Goal: Task Accomplishment & Management: Use online tool/utility

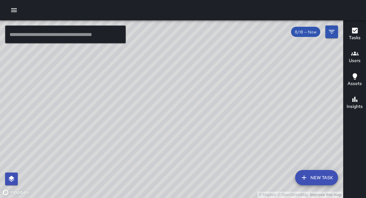
drag, startPoint x: 248, startPoint y: 108, endPoint x: 207, endPoint y: 43, distance: 77.6
click at [206, 40] on div "© Mapbox © OpenStreetMap Improve this map" at bounding box center [171, 108] width 343 height 177
drag, startPoint x: 200, startPoint y: 34, endPoint x: 165, endPoint y: 107, distance: 81.2
click at [165, 109] on div "© Mapbox © OpenStreetMap Improve this map" at bounding box center [171, 108] width 343 height 177
drag, startPoint x: 256, startPoint y: 49, endPoint x: 196, endPoint y: 116, distance: 89.8
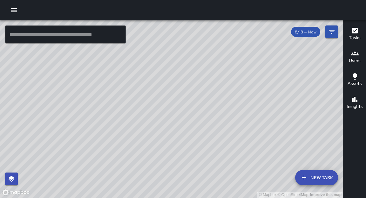
click at [196, 116] on div "© Mapbox © OpenStreetMap Improve this map" at bounding box center [171, 108] width 343 height 177
drag, startPoint x: 259, startPoint y: 59, endPoint x: 231, endPoint y: 148, distance: 92.9
click at [233, 156] on div "© Mapbox © OpenStreetMap Improve this map" at bounding box center [171, 108] width 343 height 177
drag, startPoint x: 236, startPoint y: 65, endPoint x: 217, endPoint y: 140, distance: 76.7
click at [219, 147] on div "© Mapbox © OpenStreetMap Improve this map" at bounding box center [171, 108] width 343 height 177
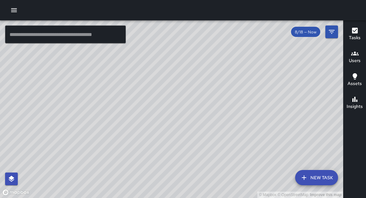
drag, startPoint x: 235, startPoint y: 56, endPoint x: 228, endPoint y: 146, distance: 89.9
click at [228, 146] on div "© Mapbox © OpenStreetMap Improve this map" at bounding box center [171, 108] width 343 height 177
drag, startPoint x: 214, startPoint y: 70, endPoint x: 230, endPoint y: 93, distance: 28.4
click at [230, 93] on div "© Mapbox © OpenStreetMap Improve this map" at bounding box center [171, 108] width 343 height 177
drag, startPoint x: 211, startPoint y: 186, endPoint x: 260, endPoint y: 125, distance: 79.1
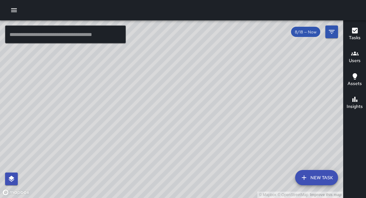
click at [260, 125] on div "© Mapbox © OpenStreetMap Improve this map" at bounding box center [171, 108] width 343 height 177
drag, startPoint x: 239, startPoint y: 155, endPoint x: 255, endPoint y: 84, distance: 73.5
click at [269, 75] on div "© Mapbox © OpenStreetMap Improve this map" at bounding box center [171, 108] width 343 height 177
drag, startPoint x: 228, startPoint y: 148, endPoint x: 261, endPoint y: 100, distance: 58.4
click at [263, 98] on div "© Mapbox © OpenStreetMap Improve this map" at bounding box center [171, 108] width 343 height 177
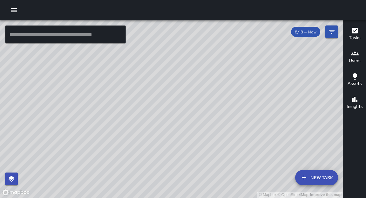
drag, startPoint x: 152, startPoint y: 147, endPoint x: 217, endPoint y: 96, distance: 83.3
click at [217, 96] on div "© Mapbox © OpenStreetMap Improve this map" at bounding box center [171, 108] width 343 height 177
drag, startPoint x: 199, startPoint y: 133, endPoint x: 218, endPoint y: 110, distance: 30.3
click at [218, 111] on div "© Mapbox © OpenStreetMap Improve this map" at bounding box center [171, 108] width 343 height 177
drag, startPoint x: 191, startPoint y: 175, endPoint x: 202, endPoint y: 119, distance: 57.4
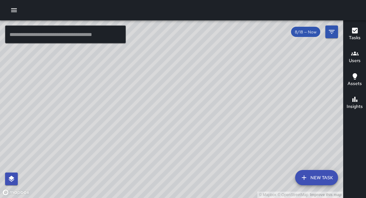
click at [202, 119] on div "© Mapbox © OpenStreetMap Improve this map" at bounding box center [171, 108] width 343 height 177
drag, startPoint x: 199, startPoint y: 134, endPoint x: 226, endPoint y: 92, distance: 49.4
click at [226, 92] on div "© Mapbox © OpenStreetMap Improve this map" at bounding box center [171, 108] width 343 height 177
drag, startPoint x: 193, startPoint y: 137, endPoint x: 208, endPoint y: 117, distance: 24.1
click at [208, 117] on div "© Mapbox © OpenStreetMap Improve this map" at bounding box center [171, 108] width 343 height 177
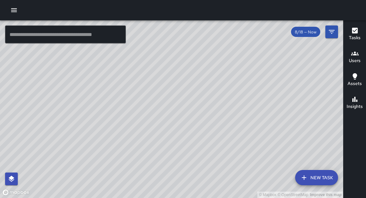
drag, startPoint x: 154, startPoint y: 105, endPoint x: 164, endPoint y: 55, distance: 50.9
click at [167, 50] on div "© Mapbox © OpenStreetMap Improve this map" at bounding box center [171, 108] width 343 height 177
drag, startPoint x: 266, startPoint y: 63, endPoint x: 171, endPoint y: 142, distance: 123.4
click at [172, 146] on div "© Mapbox © OpenStreetMap Improve this map" at bounding box center [171, 108] width 343 height 177
click at [92, 39] on input "text" at bounding box center [65, 34] width 121 height 18
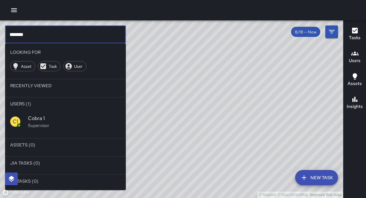
click at [37, 121] on span "Cobra 1" at bounding box center [74, 118] width 93 height 8
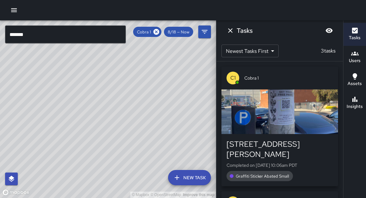
click at [196, 90] on div "© Mapbox © OpenStreetMap Improve this map" at bounding box center [108, 108] width 216 height 177
click at [231, 30] on icon "Dismiss" at bounding box center [230, 30] width 4 height 4
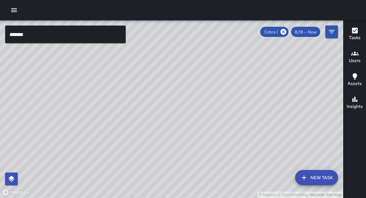
drag, startPoint x: 236, startPoint y: 71, endPoint x: 158, endPoint y: 151, distance: 112.4
click at [157, 158] on div "© Mapbox © OpenStreetMap Improve this map" at bounding box center [171, 108] width 343 height 177
drag, startPoint x: 206, startPoint y: 75, endPoint x: 208, endPoint y: 105, distance: 29.6
click at [155, 164] on div "© Mapbox © OpenStreetMap Improve this map" at bounding box center [171, 108] width 343 height 177
drag, startPoint x: 232, startPoint y: 90, endPoint x: 197, endPoint y: 159, distance: 77.9
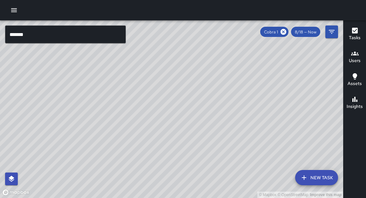
click at [199, 166] on div "© Mapbox © OpenStreetMap Improve this map" at bounding box center [171, 108] width 343 height 177
drag, startPoint x: 210, startPoint y: 128, endPoint x: 227, endPoint y: 37, distance: 93.1
click at [232, 34] on div "© Mapbox © OpenStreetMap Improve this map" at bounding box center [171, 108] width 343 height 177
drag, startPoint x: 195, startPoint y: 138, endPoint x: 198, endPoint y: 53, distance: 84.6
click at [198, 53] on div "© Mapbox © OpenStreetMap Improve this map" at bounding box center [171, 108] width 343 height 177
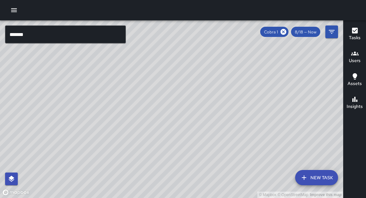
click at [50, 37] on input "*******" at bounding box center [65, 34] width 121 height 18
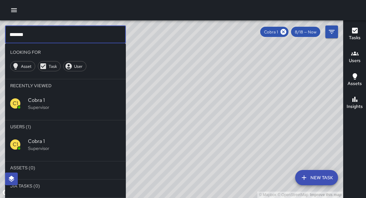
click at [50, 37] on input "*******" at bounding box center [65, 34] width 121 height 18
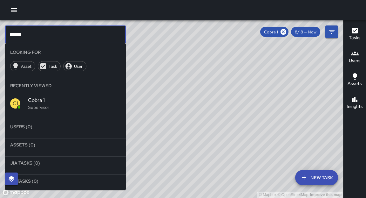
click at [280, 32] on icon at bounding box center [283, 31] width 7 height 7
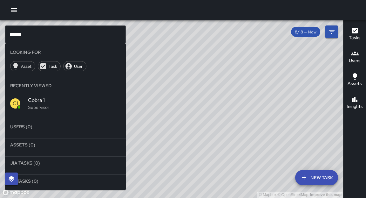
click at [54, 40] on input "******" at bounding box center [65, 34] width 121 height 18
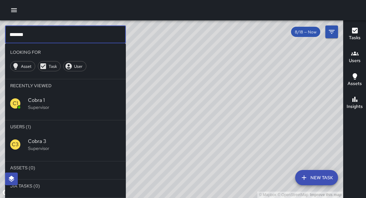
click at [43, 142] on span "Cobra 3" at bounding box center [74, 141] width 93 height 8
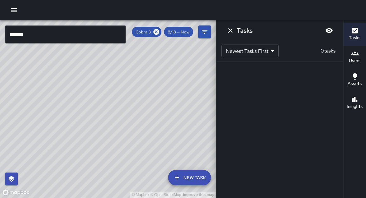
drag, startPoint x: 131, startPoint y: 85, endPoint x: 156, endPoint y: 180, distance: 99.0
click at [156, 180] on div "© Mapbox © OpenStreetMap Improve this map" at bounding box center [108, 108] width 216 height 177
drag, startPoint x: 63, startPoint y: 175, endPoint x: 123, endPoint y: 89, distance: 105.4
click at [123, 89] on div "© Mapbox © OpenStreetMap Improve this map" at bounding box center [108, 108] width 216 height 177
click at [155, 31] on icon at bounding box center [156, 32] width 6 height 6
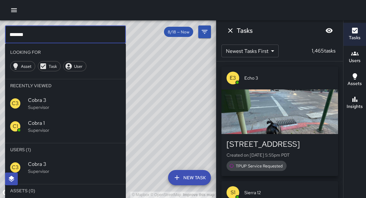
click at [79, 37] on input "*******" at bounding box center [65, 34] width 121 height 18
type input "*"
type input "*******"
click at [46, 168] on p "Supervisor" at bounding box center [74, 171] width 93 height 6
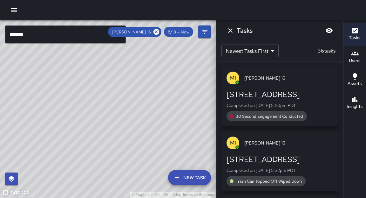
drag, startPoint x: 172, startPoint y: 134, endPoint x: 180, endPoint y: 101, distance: 34.1
click at [180, 101] on div "© Mapbox © OpenStreetMap Improve this map" at bounding box center [108, 108] width 216 height 177
drag, startPoint x: 171, startPoint y: 78, endPoint x: 159, endPoint y: 134, distance: 56.8
click at [165, 134] on div "© Mapbox © OpenStreetMap Improve this map" at bounding box center [108, 108] width 216 height 177
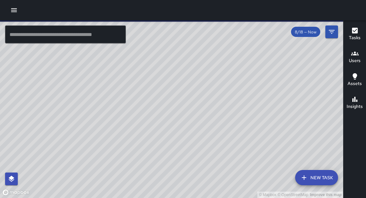
drag, startPoint x: 146, startPoint y: 103, endPoint x: 137, endPoint y: 109, distance: 10.8
click at [137, 105] on div "© Mapbox © OpenStreetMap Improve this map" at bounding box center [171, 108] width 343 height 177
drag, startPoint x: 190, startPoint y: 153, endPoint x: 188, endPoint y: 157, distance: 4.7
click at [188, 158] on div "© Mapbox © OpenStreetMap Improve this map" at bounding box center [171, 108] width 343 height 177
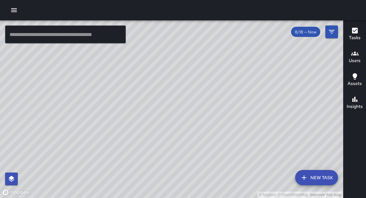
drag, startPoint x: 221, startPoint y: 111, endPoint x: 222, endPoint y: 98, distance: 12.4
click at [222, 98] on div "© Mapbox © OpenStreetMap Improve this map" at bounding box center [171, 108] width 343 height 177
click at [52, 39] on input "text" at bounding box center [65, 34] width 121 height 18
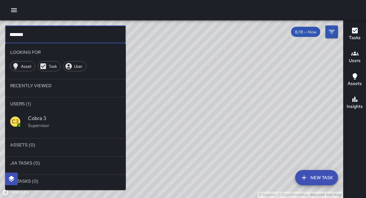
type input "*******"
click at [29, 127] on p "Supervisor" at bounding box center [74, 125] width 93 height 6
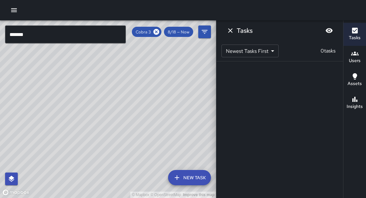
drag, startPoint x: 155, startPoint y: 75, endPoint x: 190, endPoint y: 86, distance: 36.5
click at [190, 86] on div "© Mapbox © OpenStreetMap Improve this map" at bounding box center [108, 108] width 216 height 177
drag, startPoint x: 77, startPoint y: 145, endPoint x: 94, endPoint y: 123, distance: 27.8
click at [94, 123] on div "© Mapbox © OpenStreetMap Improve this map" at bounding box center [108, 108] width 216 height 177
drag, startPoint x: 91, startPoint y: 106, endPoint x: 96, endPoint y: 103, distance: 6.0
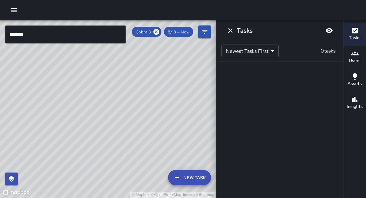
click at [96, 103] on div "© Mapbox © OpenStreetMap Improve this map" at bounding box center [108, 108] width 216 height 177
drag, startPoint x: 130, startPoint y: 115, endPoint x: 141, endPoint y: 92, distance: 24.9
click at [141, 92] on div "© Mapbox © OpenStreetMap Improve this map" at bounding box center [108, 108] width 216 height 177
click at [157, 31] on icon at bounding box center [156, 31] width 7 height 7
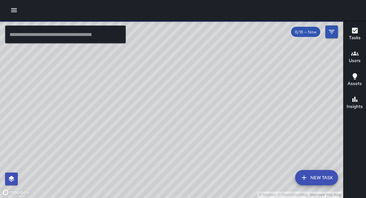
drag, startPoint x: 229, startPoint y: 58, endPoint x: 192, endPoint y: 95, distance: 53.0
click at [192, 95] on div "© Mapbox © OpenStreetMap Improve this map" at bounding box center [171, 108] width 343 height 177
drag, startPoint x: 184, startPoint y: 58, endPoint x: 240, endPoint y: 52, distance: 55.9
click at [240, 52] on div "© Mapbox © OpenStreetMap Improve this map" at bounding box center [171, 108] width 343 height 177
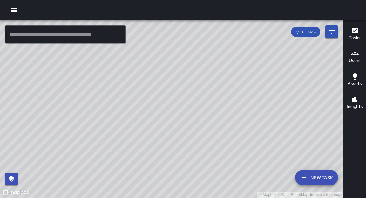
drag, startPoint x: 195, startPoint y: 54, endPoint x: 160, endPoint y: 141, distance: 94.1
click at [160, 141] on div "© Mapbox © OpenStreetMap Improve this map" at bounding box center [171, 108] width 343 height 177
